Goal: Task Accomplishment & Management: Use online tool/utility

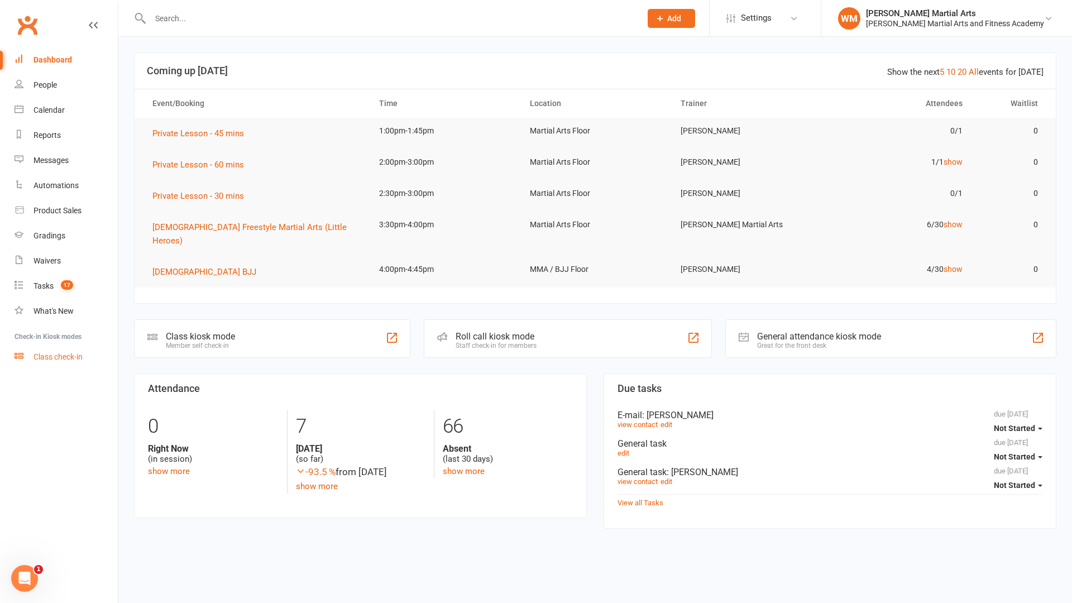
click at [61, 358] on div "Class check-in" at bounding box center [57, 356] width 49 height 9
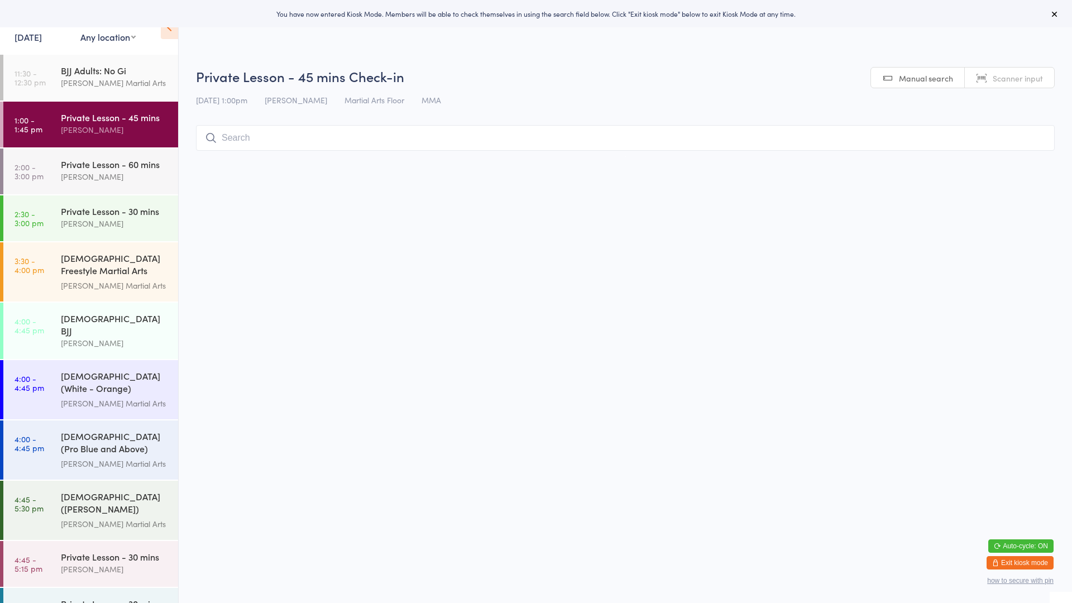
click at [103, 39] on select "Any location Martial Arts Floor MMA / BJJ Floor Cage Area" at bounding box center [107, 37] width 55 height 12
click at [80, 31] on select "Any location Martial Arts Floor MMA / BJJ Floor Cage Area" at bounding box center [107, 37] width 55 height 12
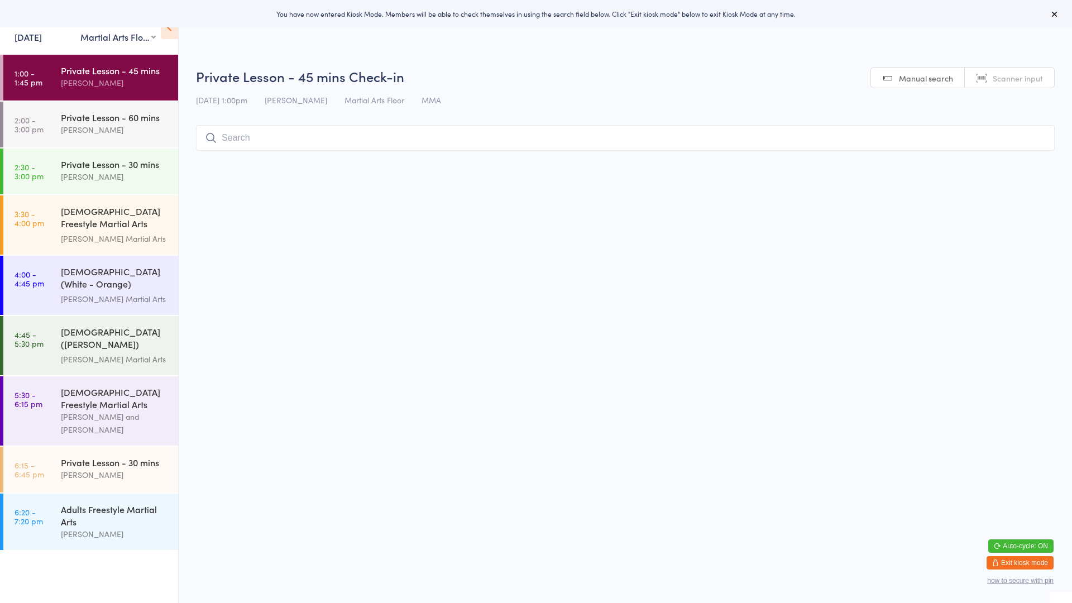
click at [114, 32] on select "Any location Martial Arts Floor MMA / BJJ Floor Cage Area" at bounding box center [117, 37] width 75 height 12
click at [80, 31] on select "Any location Martial Arts Floor MMA / BJJ Floor Cage Area" at bounding box center [117, 37] width 75 height 12
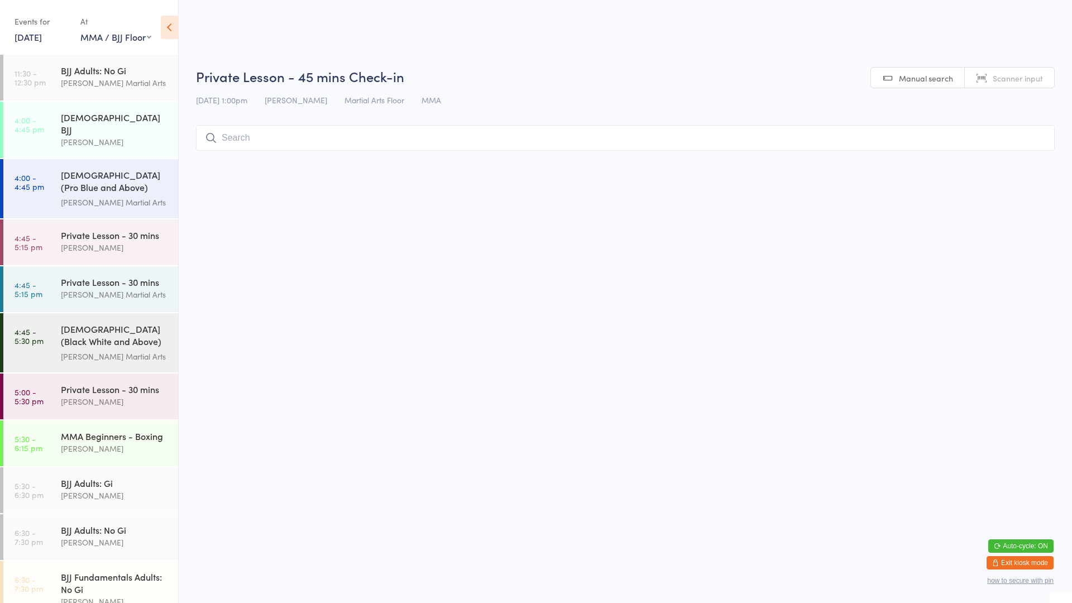
click at [115, 35] on select "Any location Martial Arts Floor MMA / BJJ Floor Cage Area" at bounding box center [115, 37] width 71 height 12
select select "0"
click at [80, 31] on select "Any location Martial Arts Floor MMA / BJJ Floor Cage Area" at bounding box center [115, 37] width 71 height 12
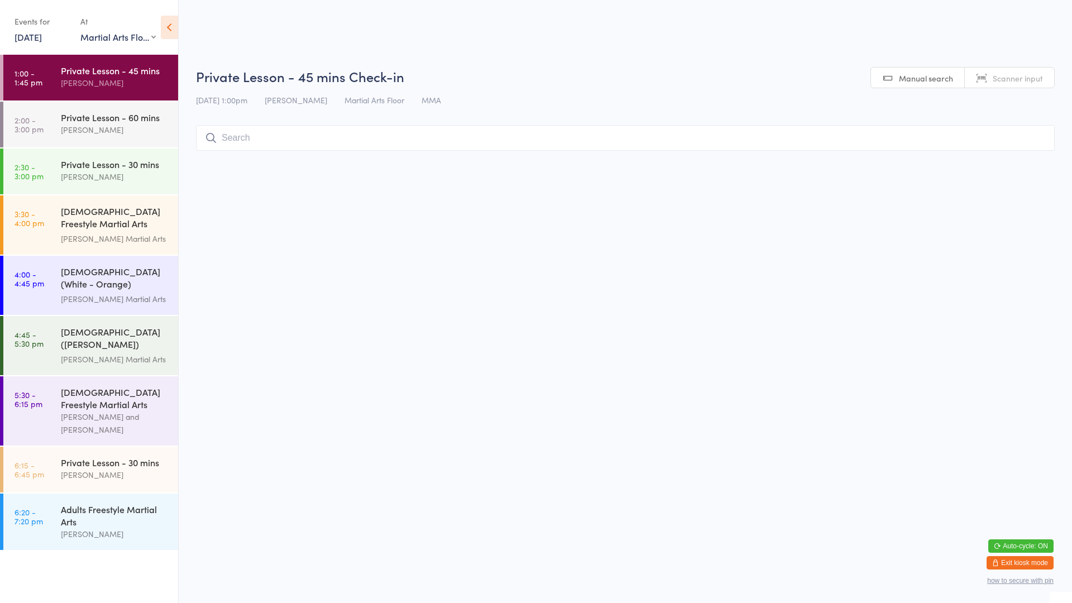
click at [107, 70] on div "Private Lesson - 45 mins" at bounding box center [115, 70] width 108 height 12
